Goal: Information Seeking & Learning: Learn about a topic

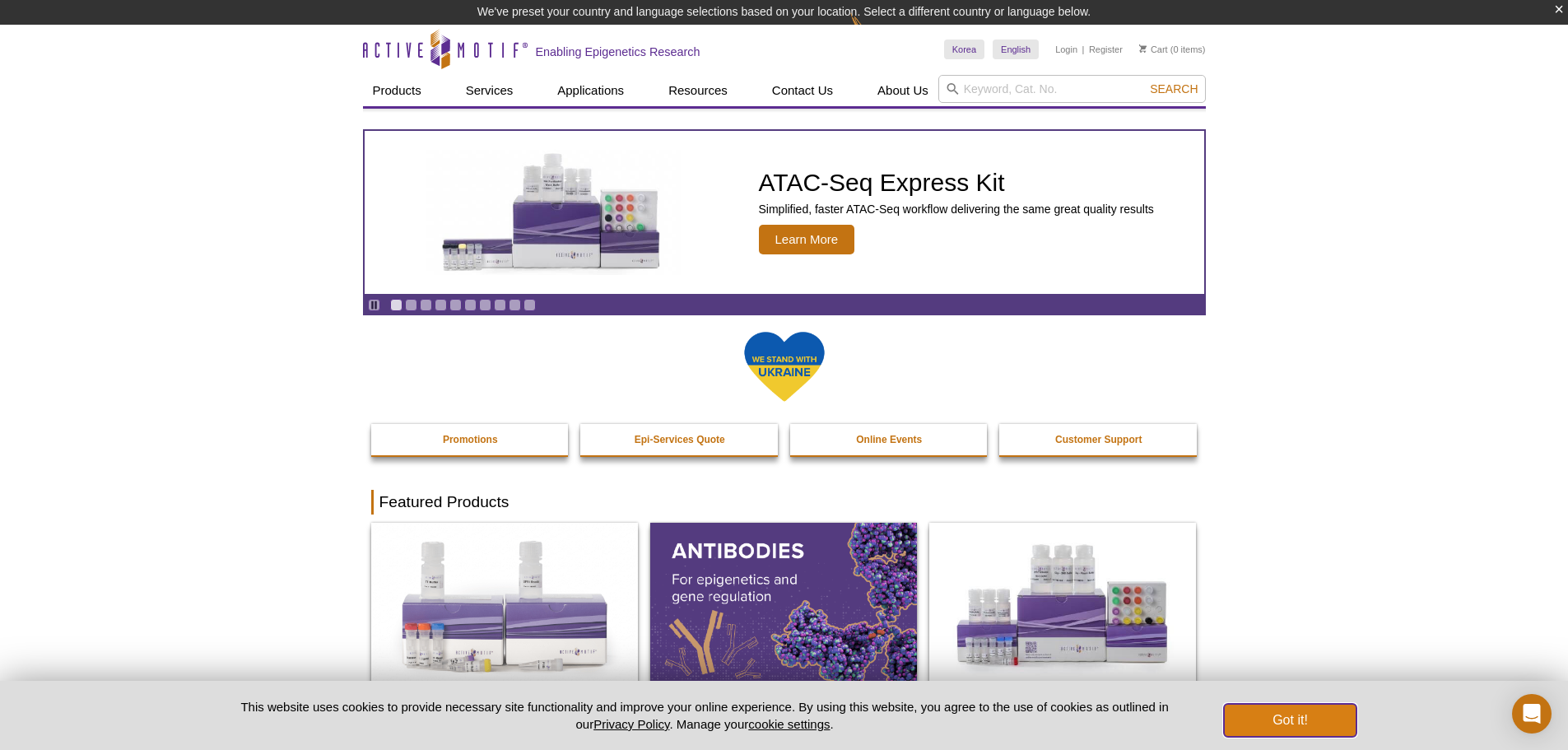
click at [1268, 711] on button "Got it!" at bounding box center [1288, 720] width 131 height 33
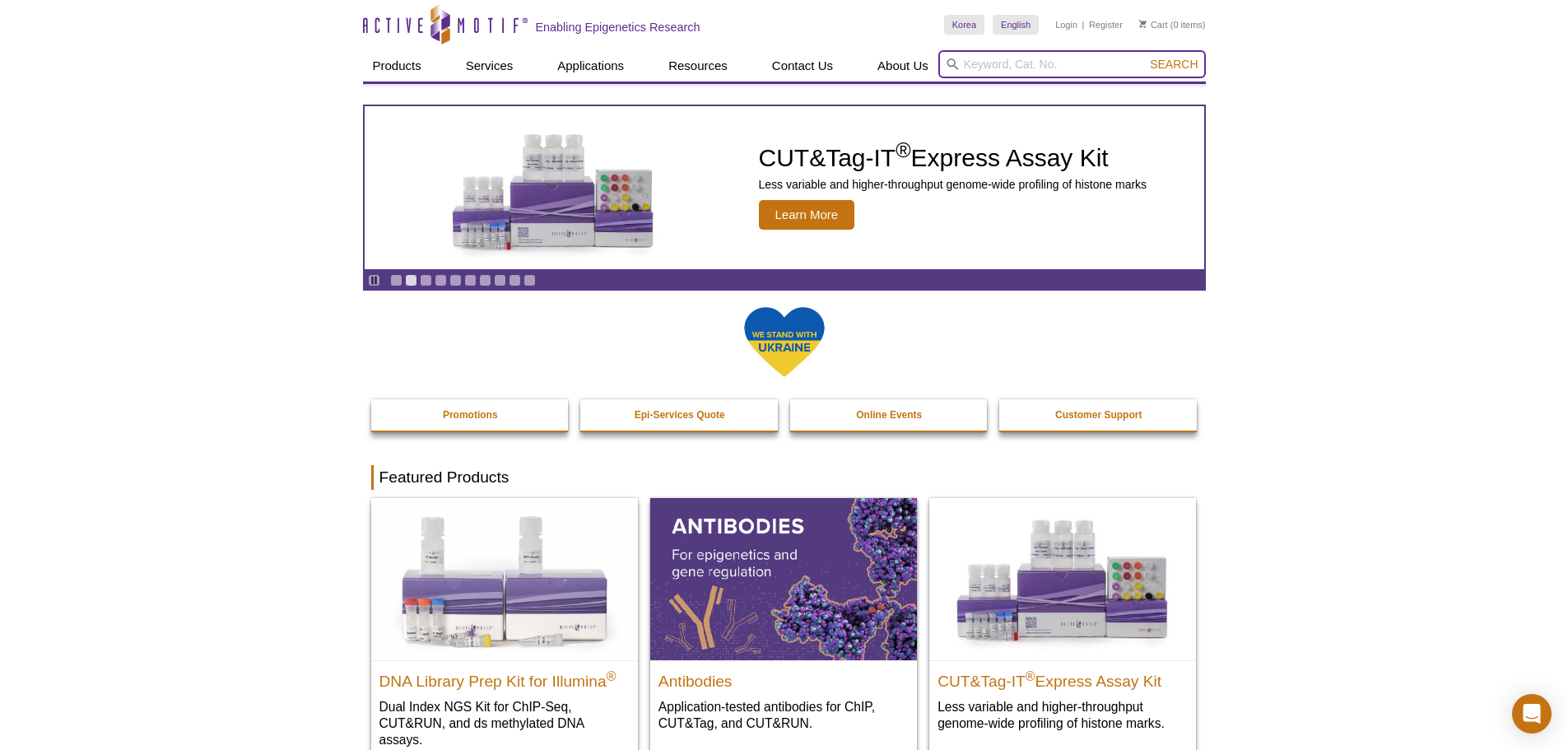
click at [1033, 69] on input "search" at bounding box center [1071, 64] width 268 height 28
type input "53150"
click at [1144, 56] on button "Search" at bounding box center [1173, 63] width 57 height 15
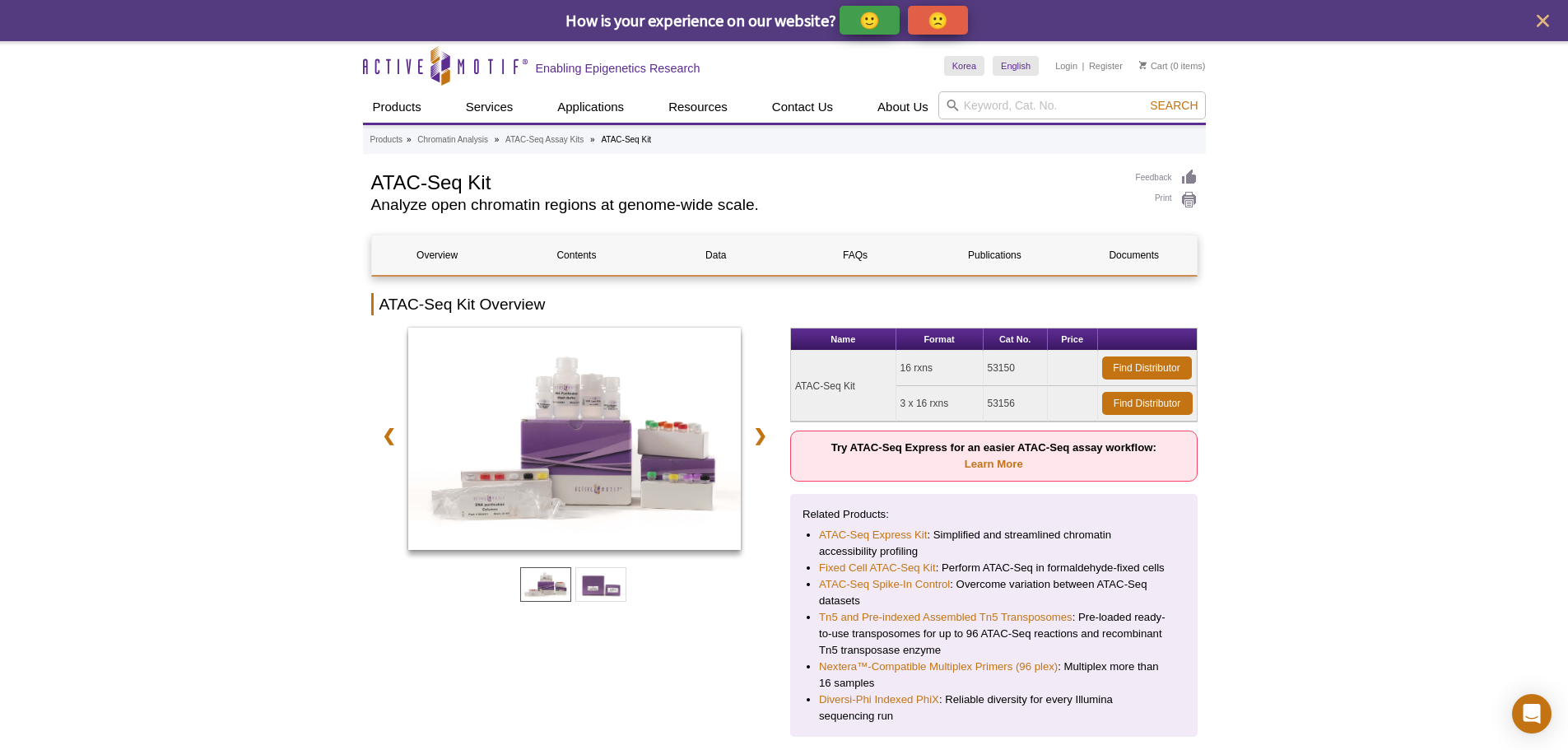
click at [677, 205] on h2 "Analyze open chromatin regions at genome-wide scale." at bounding box center [745, 205] width 748 height 15
click at [1027, 105] on input "search" at bounding box center [1071, 105] width 268 height 28
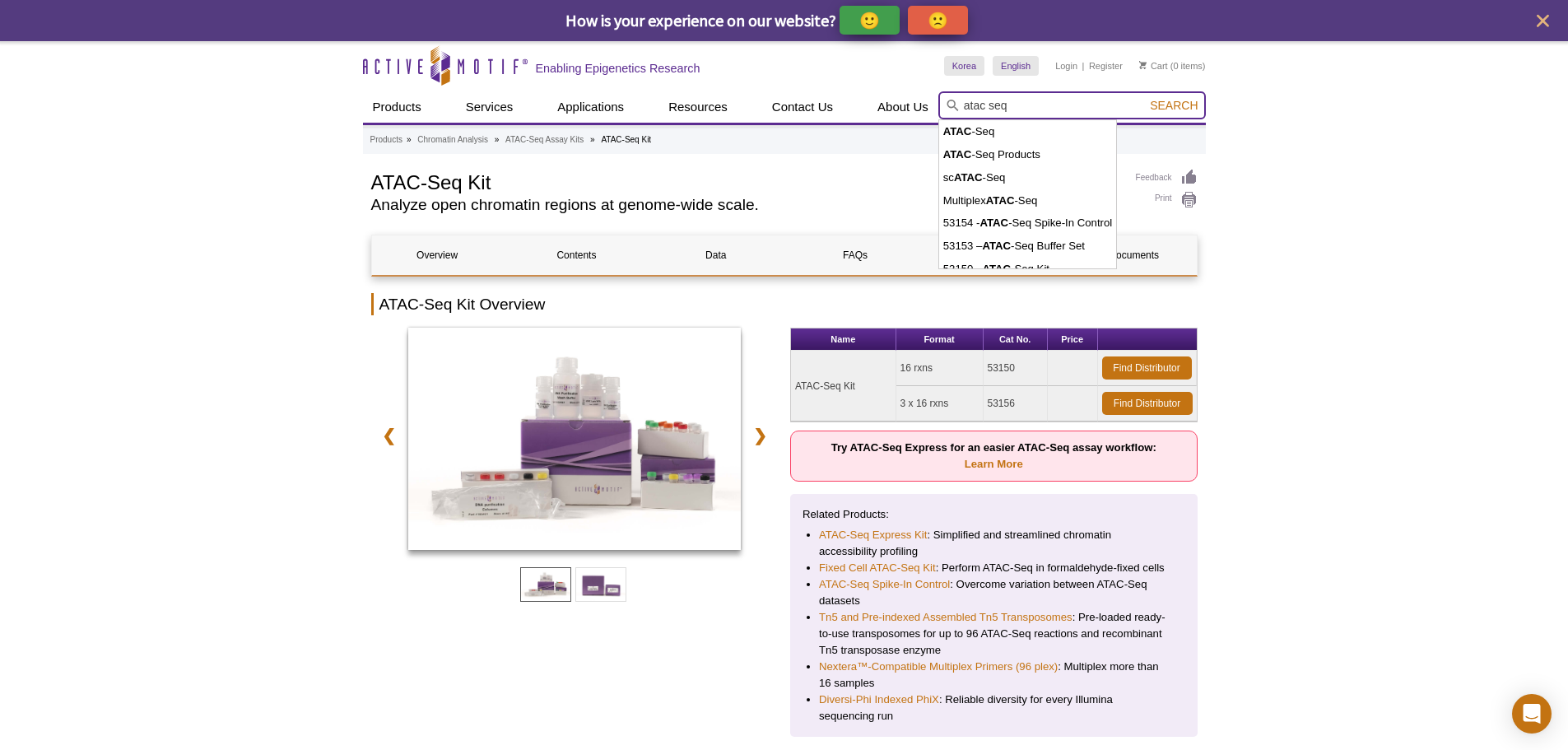
type input "atac seq"
click at [1144, 98] on button "Search" at bounding box center [1173, 105] width 57 height 15
